Goal: Navigation & Orientation: Find specific page/section

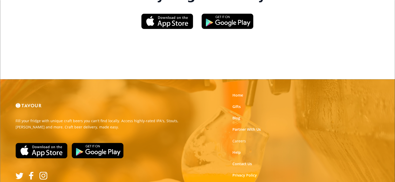
scroll to position [849, 0]
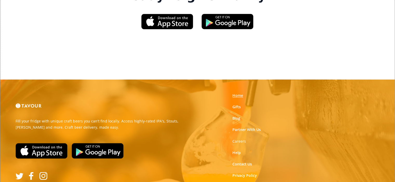
click at [237, 93] on link "Home" at bounding box center [237, 95] width 11 height 5
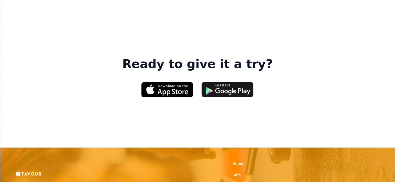
scroll to position [850, 0]
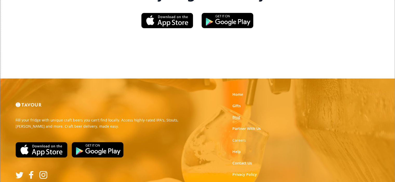
click at [235, 115] on link "Blog" at bounding box center [236, 117] width 8 height 5
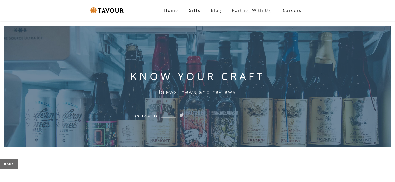
click at [249, 13] on link "Partner with Us" at bounding box center [252, 10] width 50 height 10
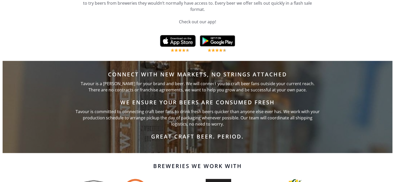
scroll to position [215, 0]
